Goal: Information Seeking & Learning: Learn about a topic

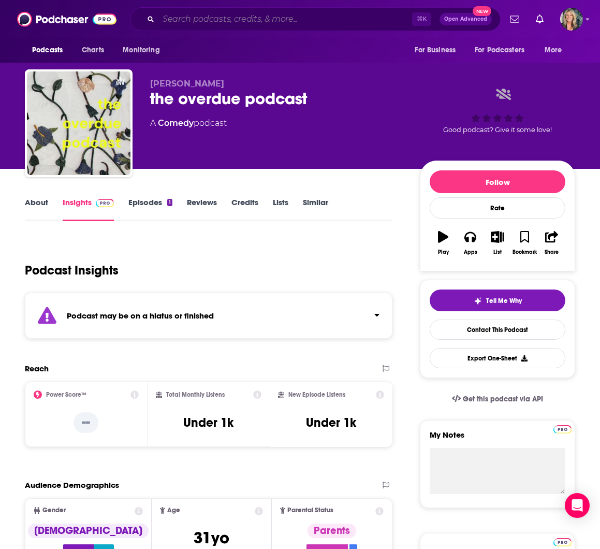
click at [181, 16] on input "Search podcasts, credits, & more..." at bounding box center [285, 19] width 254 height 17
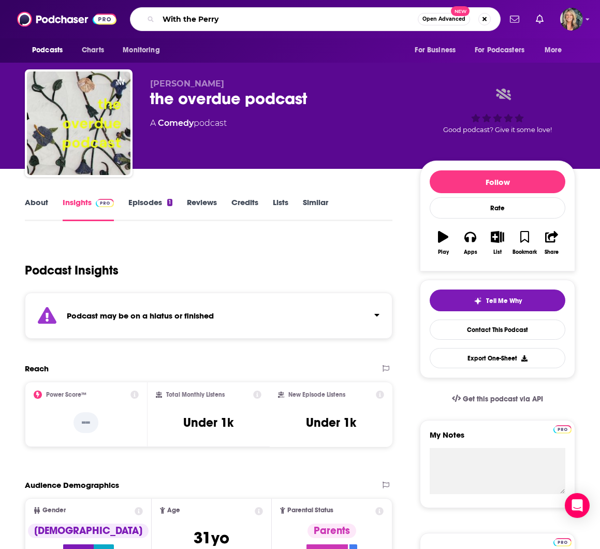
type input "With the Perrys"
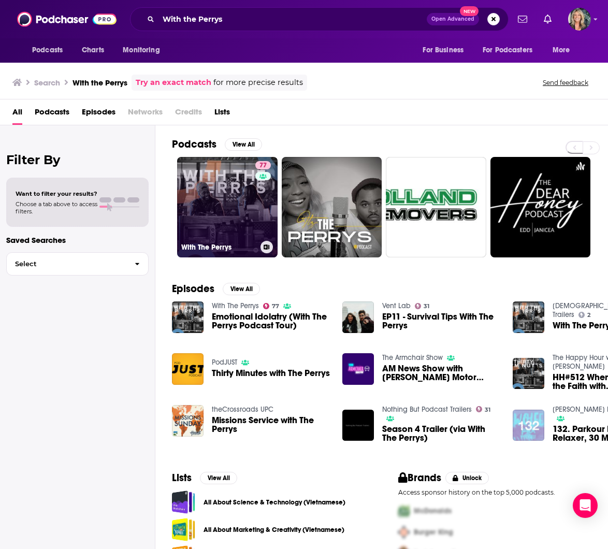
click at [233, 202] on link "77 With The Perrys" at bounding box center [227, 207] width 100 height 100
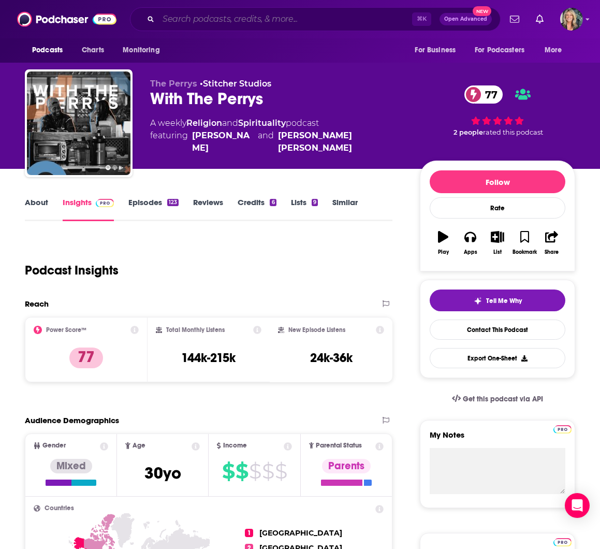
click at [191, 21] on input "Search podcasts, credits, & more..." at bounding box center [285, 19] width 254 height 17
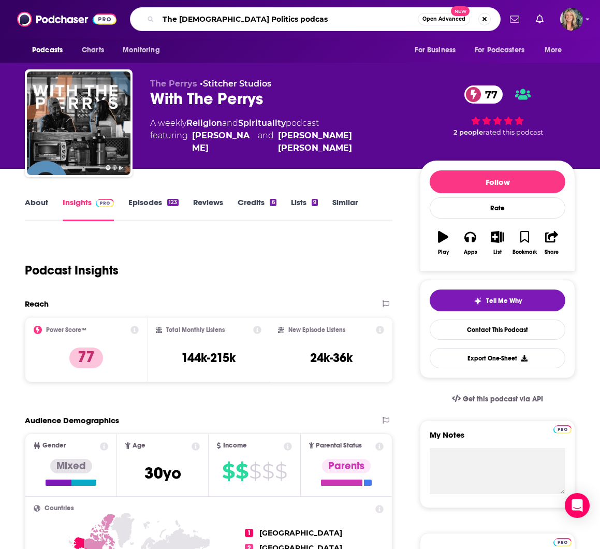
type input "The Church Politics podcast"
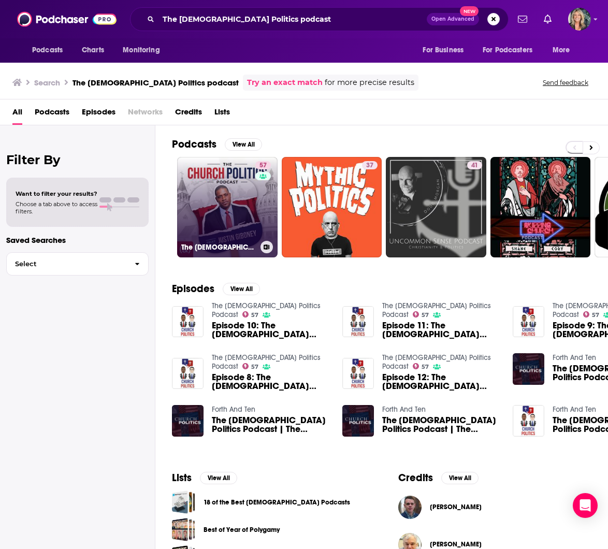
click at [234, 186] on link "57 The Church Politics Podcast" at bounding box center [227, 207] width 100 height 100
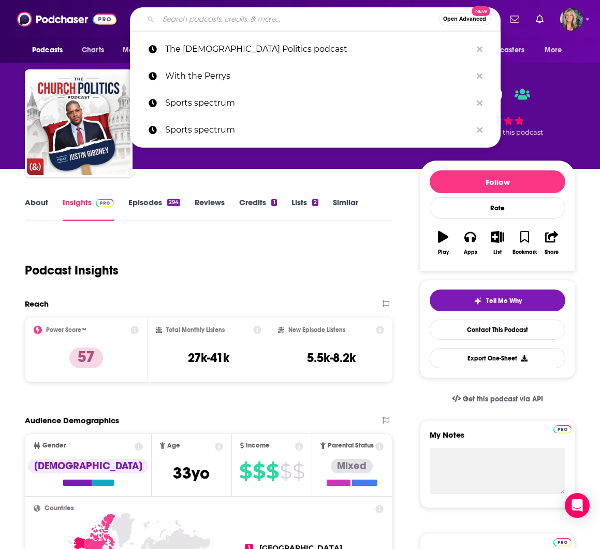
click at [169, 21] on input "Search podcasts, credits, & more..." at bounding box center [298, 19] width 280 height 17
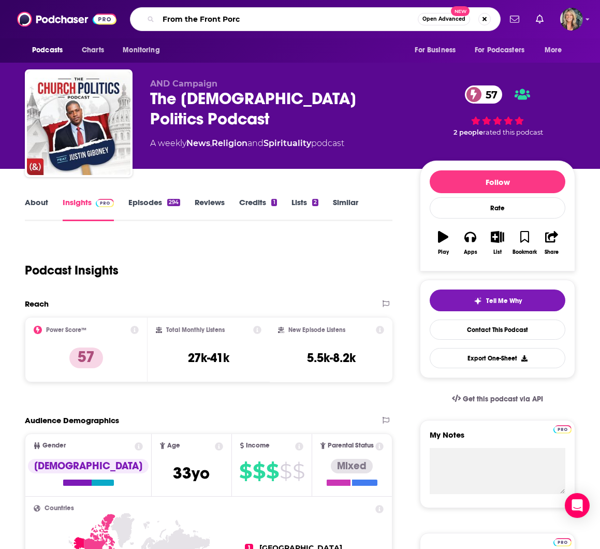
type input "From the Front Porch"
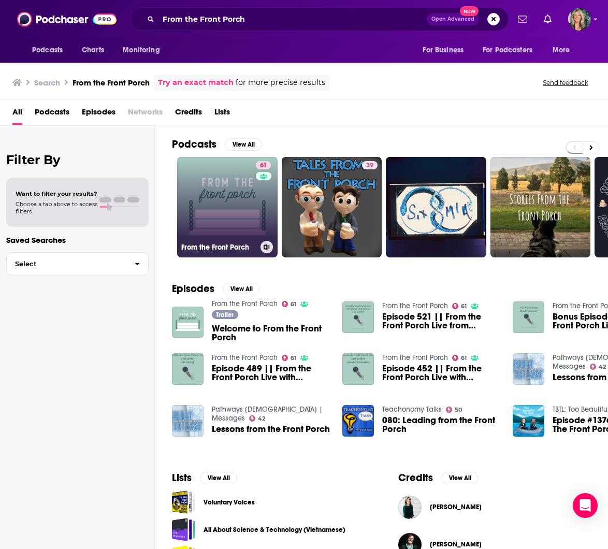
click at [216, 196] on link "61 From the Front Porch" at bounding box center [227, 207] width 100 height 100
